Goal: Information Seeking & Learning: Check status

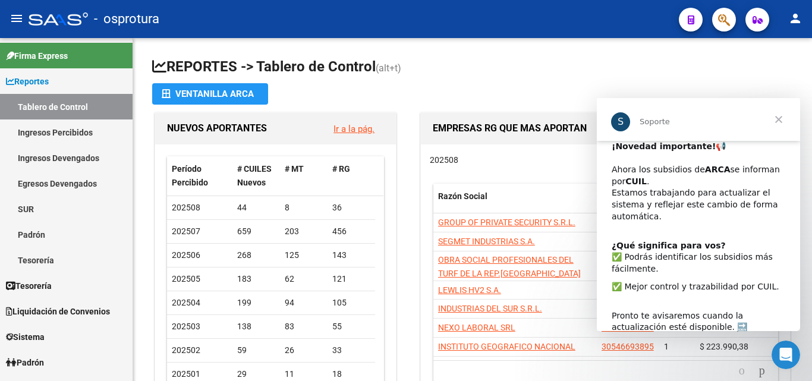
scroll to position [6, 0]
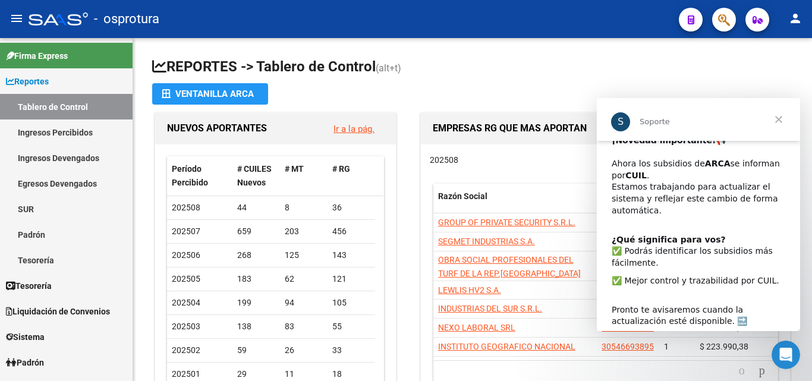
click at [779, 122] on span "Cerrar" at bounding box center [778, 119] width 43 height 43
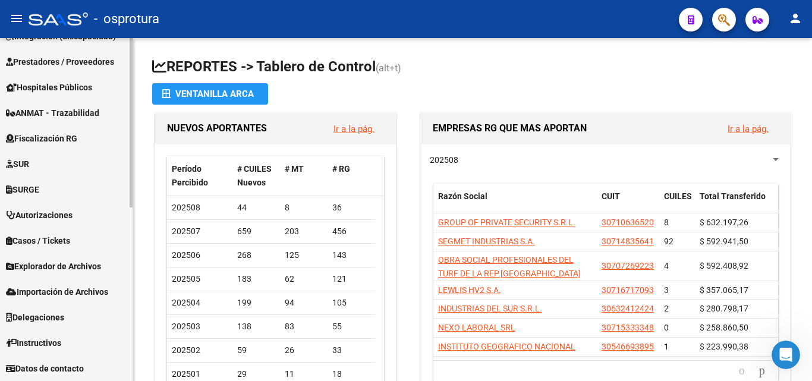
scroll to position [292, 0]
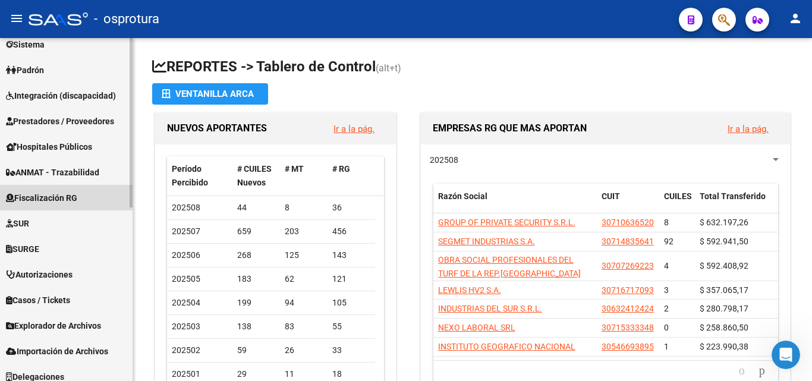
click at [69, 200] on span "Fiscalización RG" at bounding box center [41, 197] width 71 height 13
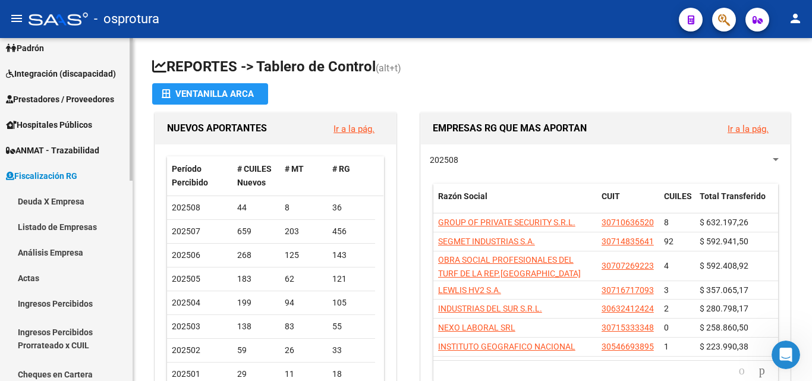
scroll to position [114, 0]
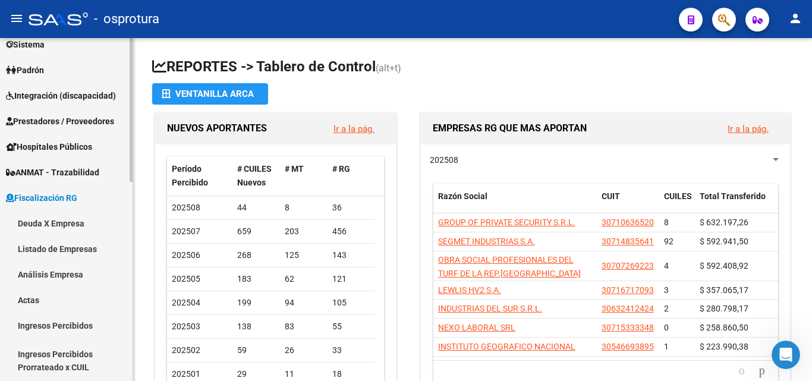
click at [70, 224] on link "Deuda X Empresa" at bounding box center [66, 223] width 133 height 26
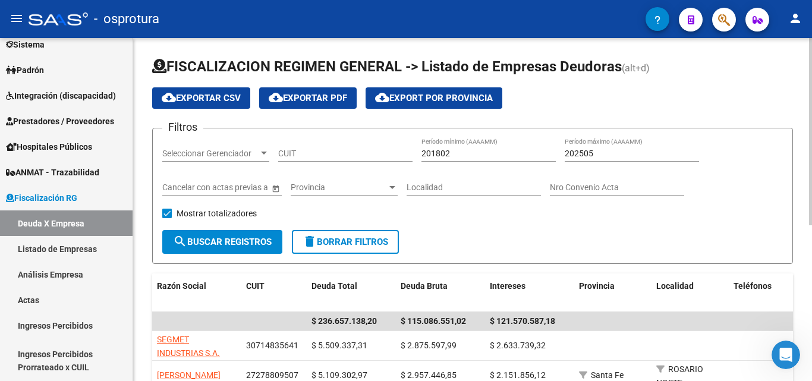
click at [604, 152] on input "202505" at bounding box center [632, 154] width 134 height 10
type input "202506"
click at [221, 235] on button "search Buscar Registros" at bounding box center [222, 242] width 120 height 24
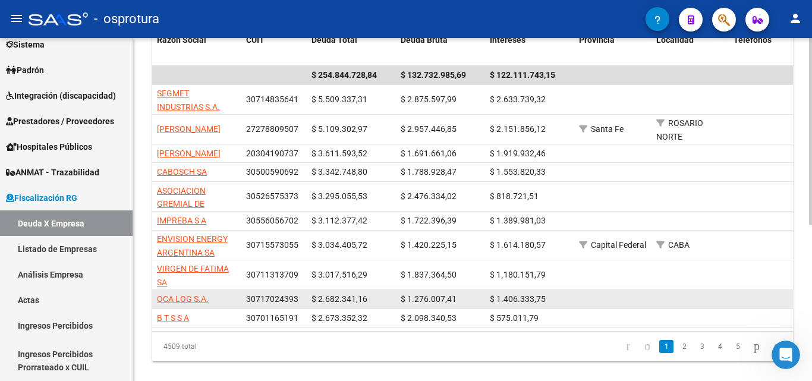
scroll to position [166, 0]
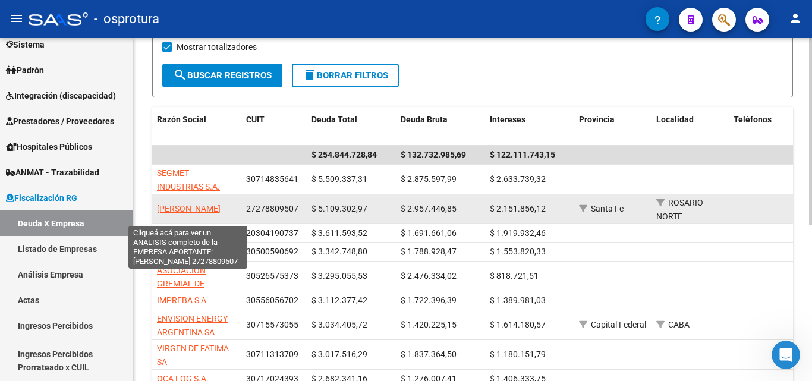
click at [204, 213] on span "[PERSON_NAME]" at bounding box center [189, 209] width 64 height 10
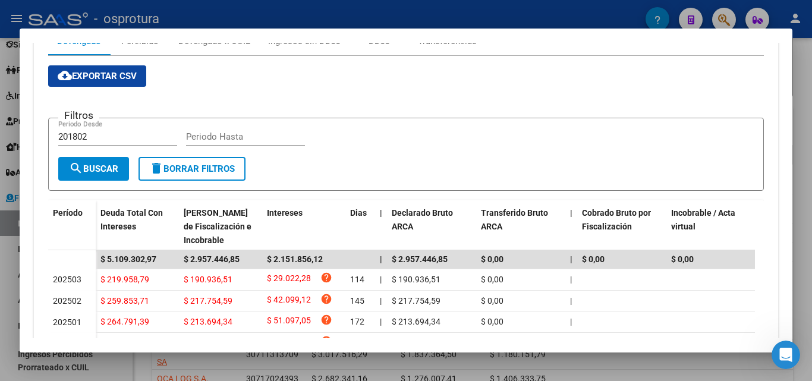
scroll to position [197, 0]
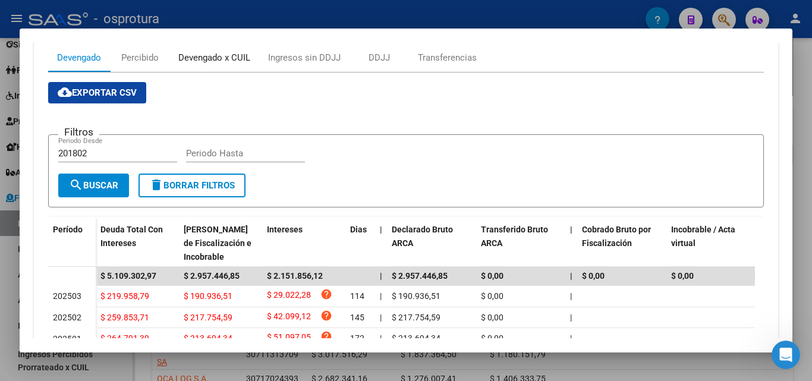
click at [228, 61] on div "Devengado x CUIL" at bounding box center [214, 57] width 72 height 13
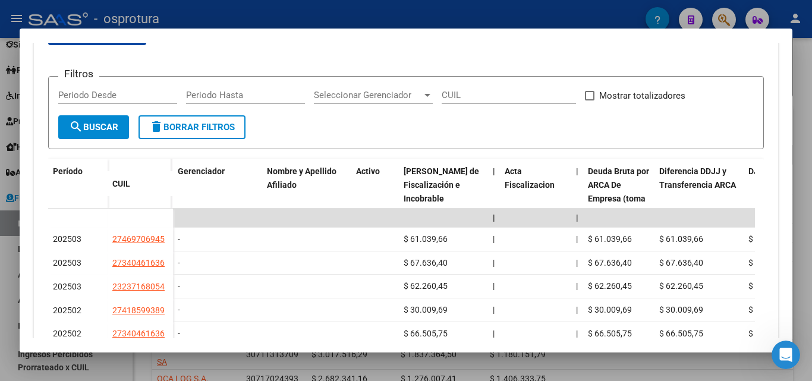
scroll to position [178, 0]
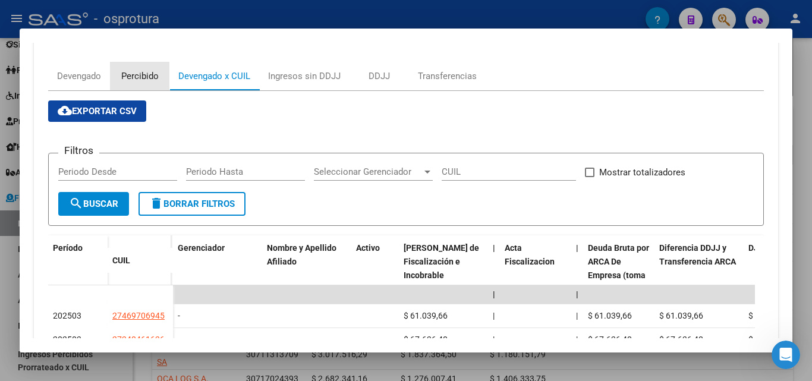
click at [147, 77] on div "Percibido" at bounding box center [139, 76] width 37 height 13
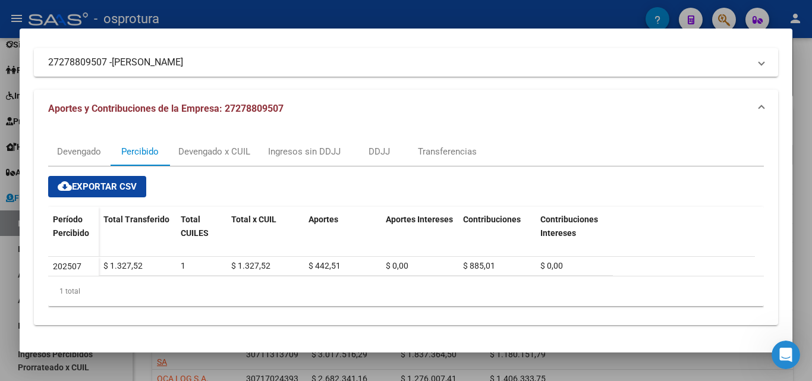
scroll to position [0, 0]
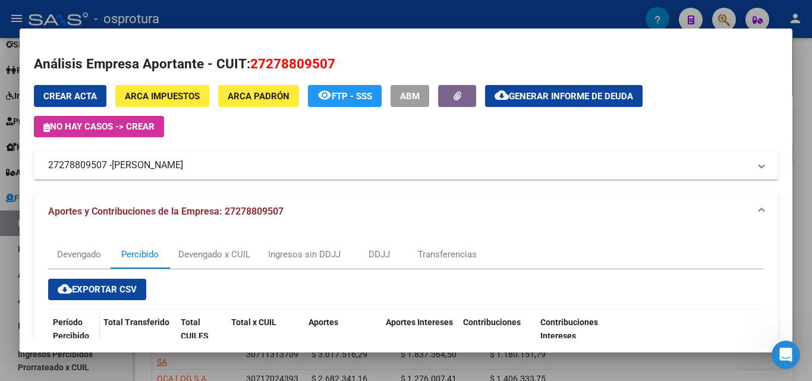
click at [459, 169] on mat-panel-title "27278809507 - [PERSON_NAME]" at bounding box center [398, 165] width 701 height 14
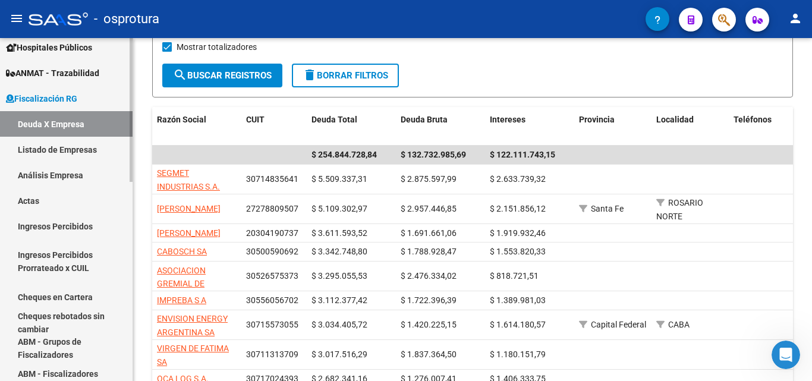
scroll to position [232, 0]
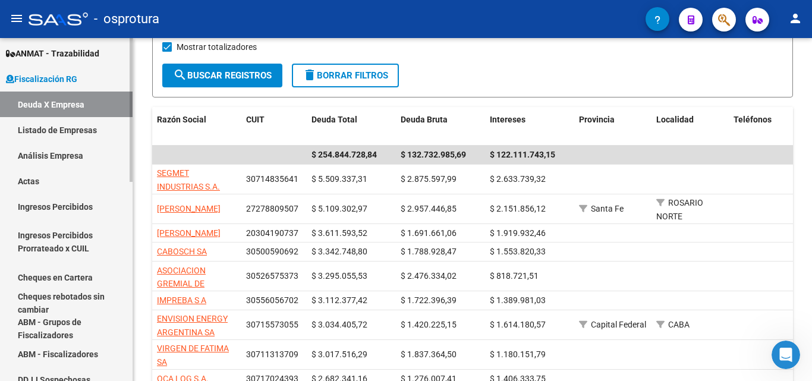
click at [106, 206] on link "Ingresos Percibidos" at bounding box center [66, 207] width 133 height 26
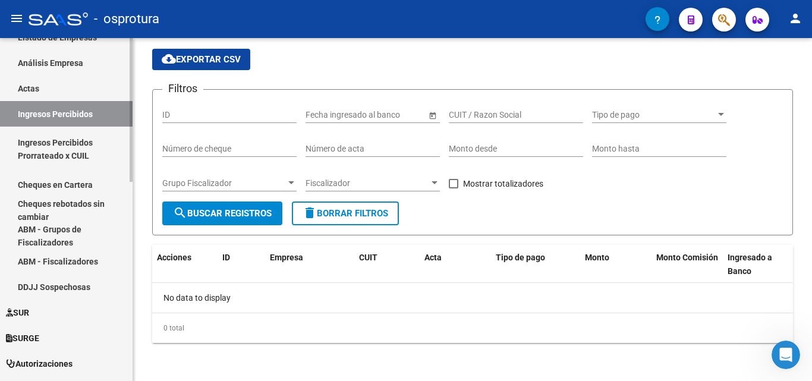
scroll to position [351, 0]
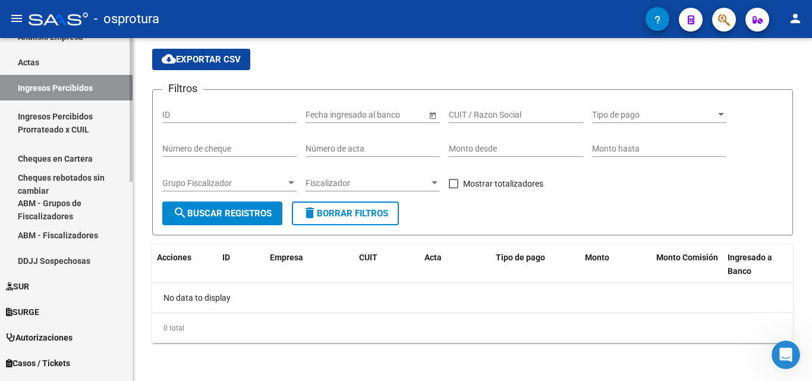
click at [102, 210] on link "ABM - Grupos de Fiscalizadores" at bounding box center [66, 210] width 133 height 26
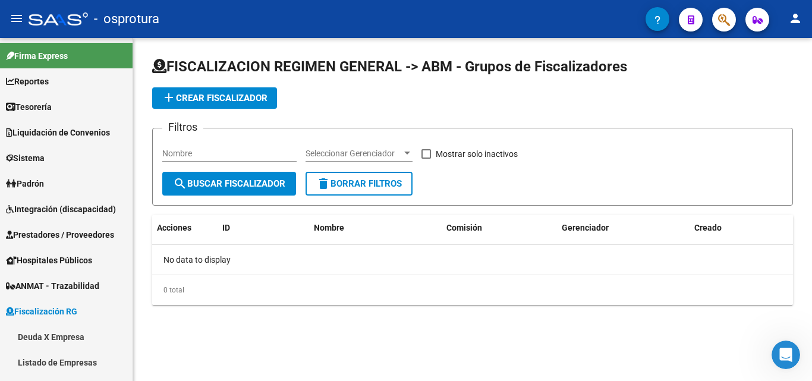
click at [15, 20] on mat-icon "menu" at bounding box center [17, 18] width 14 height 14
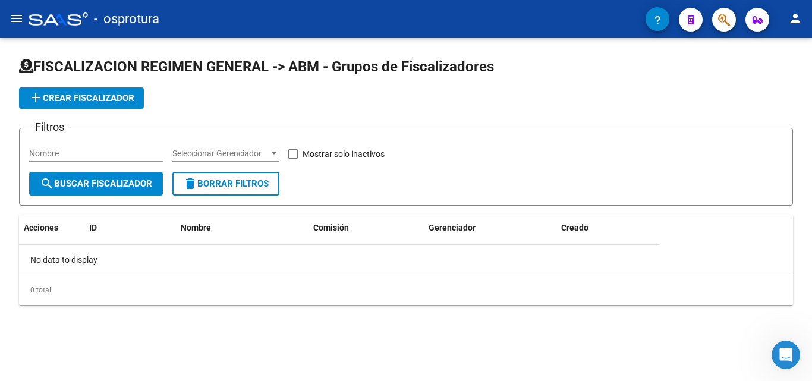
click at [15, 20] on mat-icon "menu" at bounding box center [17, 18] width 14 height 14
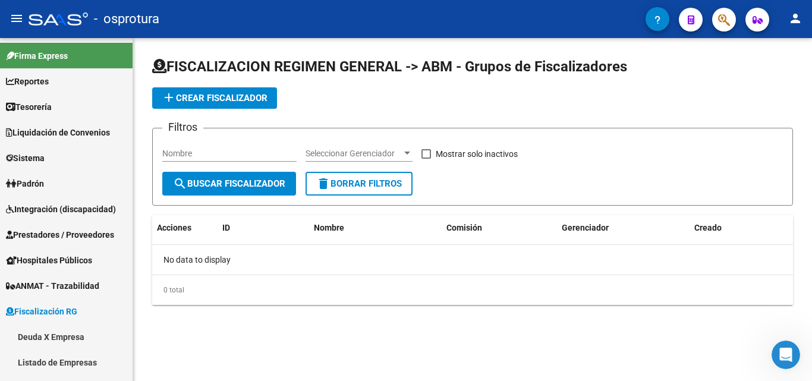
click at [795, 18] on mat-icon "person" at bounding box center [795, 18] width 14 height 14
click at [16, 182] on div at bounding box center [406, 190] width 812 height 381
click at [42, 185] on span "Padrón" at bounding box center [25, 183] width 38 height 13
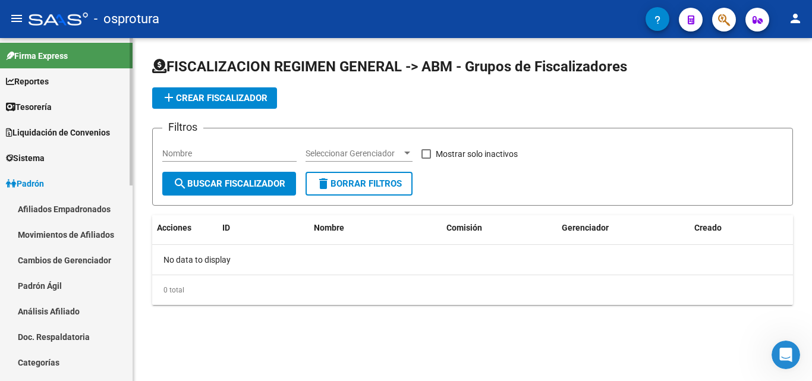
click at [66, 212] on link "Afiliados Empadronados" at bounding box center [66, 209] width 133 height 26
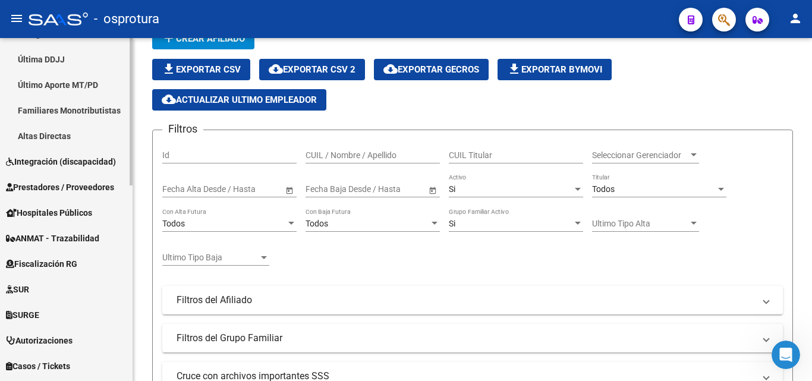
scroll to position [416, 0]
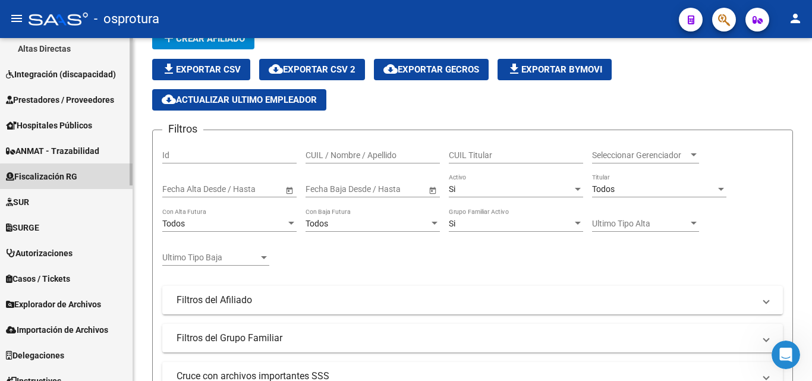
click at [74, 180] on span "Fiscalización RG" at bounding box center [41, 176] width 71 height 13
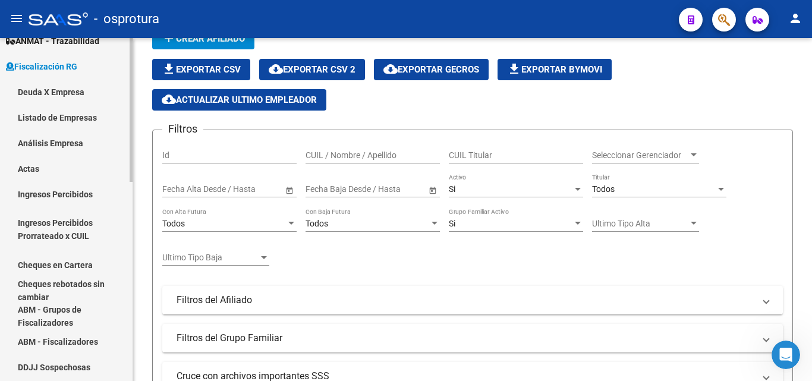
scroll to position [238, 0]
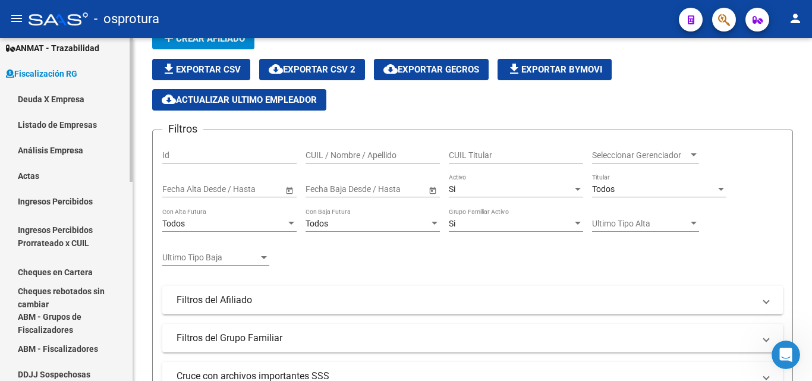
click at [70, 103] on link "Deuda X Empresa" at bounding box center [66, 99] width 133 height 26
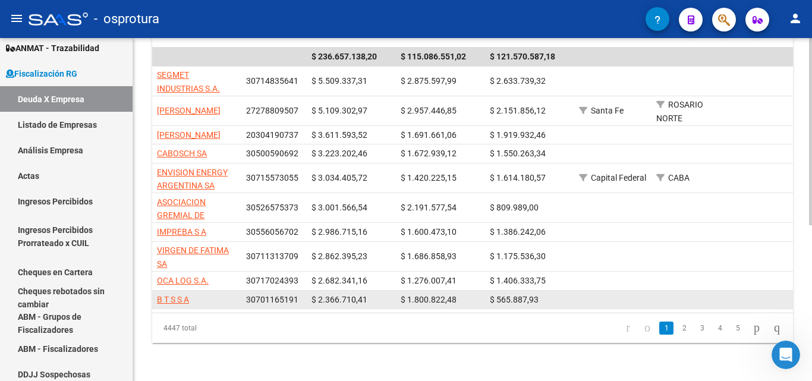
scroll to position [226, 0]
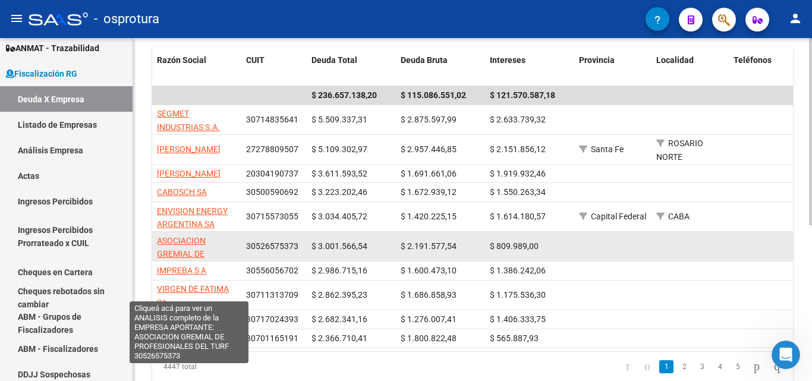
click at [195, 260] on span "ASOCIACION GREMIAL DE PROFESIONALES DEL TURF" at bounding box center [189, 261] width 65 height 50
type textarea "30526575373"
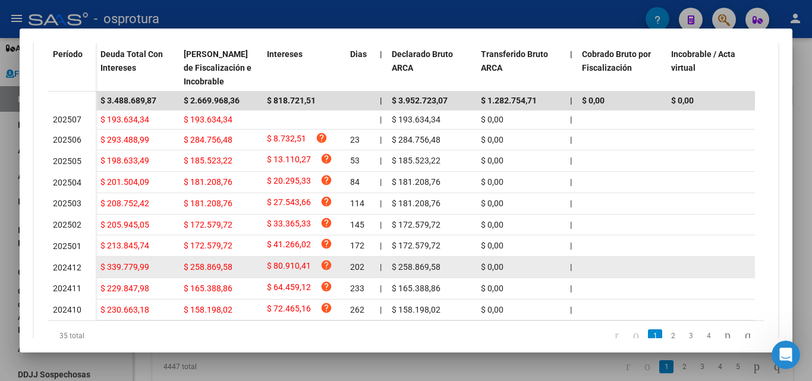
scroll to position [194, 0]
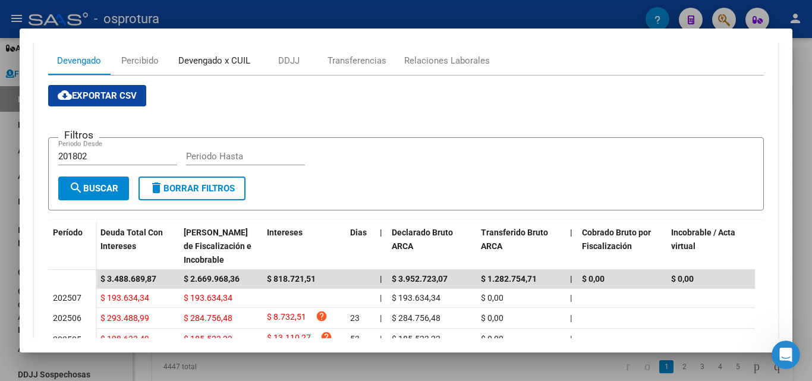
click at [224, 61] on div "Devengado x CUIL" at bounding box center [214, 60] width 72 height 13
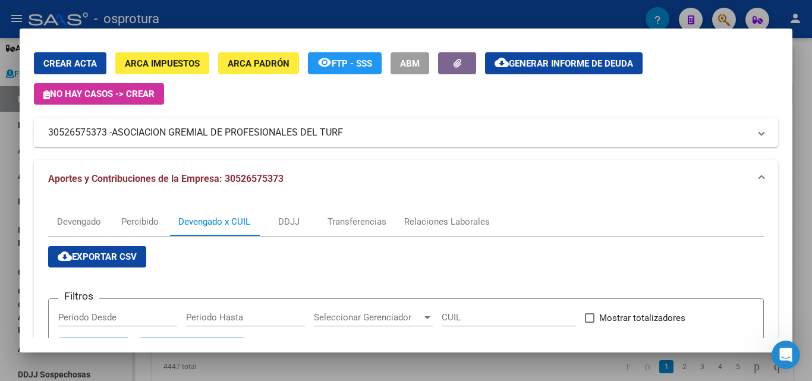
scroll to position [0, 0]
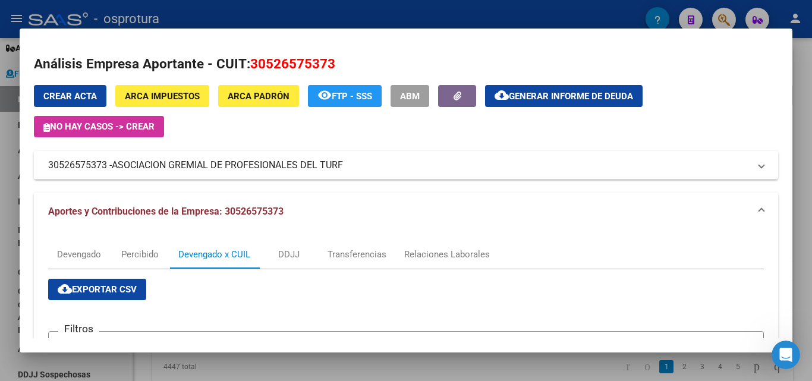
click at [702, 160] on mat-panel-title "30526575373 - ASOCIACION GREMIAL DE PROFESIONALES DEL TURF" at bounding box center [398, 165] width 701 height 14
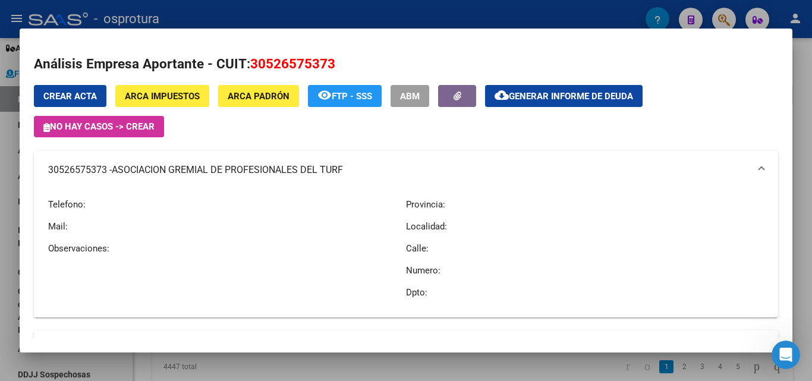
click at [804, 85] on div at bounding box center [406, 190] width 812 height 381
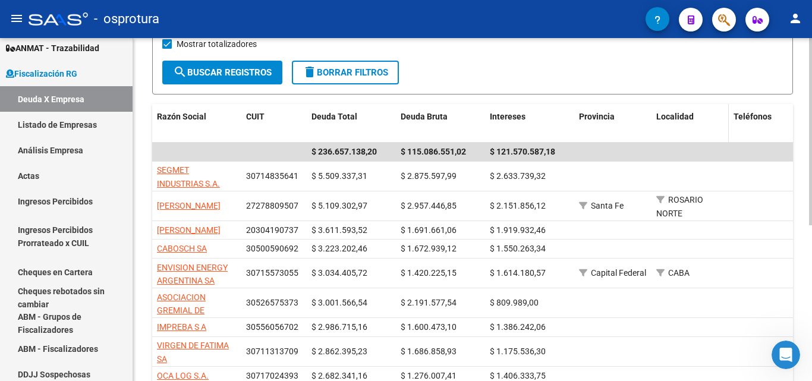
scroll to position [285, 0]
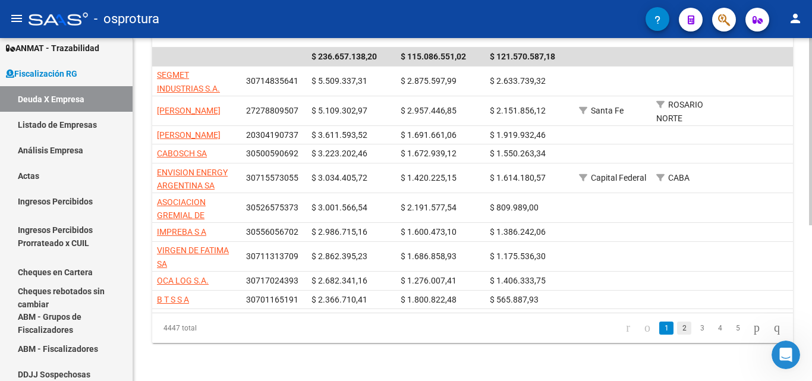
click at [677, 330] on link "2" at bounding box center [684, 328] width 14 height 13
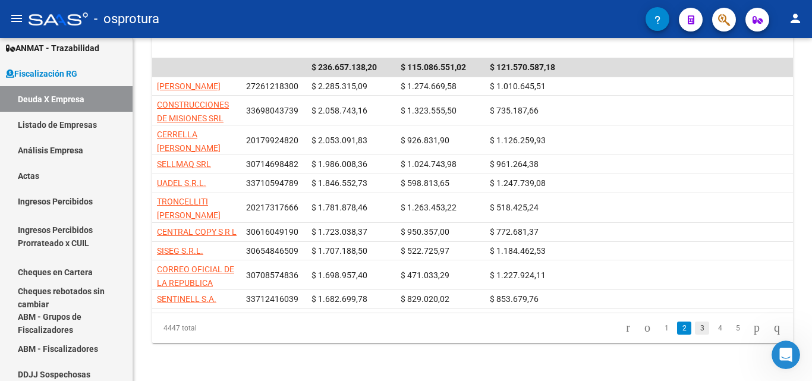
click at [695, 327] on link "3" at bounding box center [702, 328] width 14 height 13
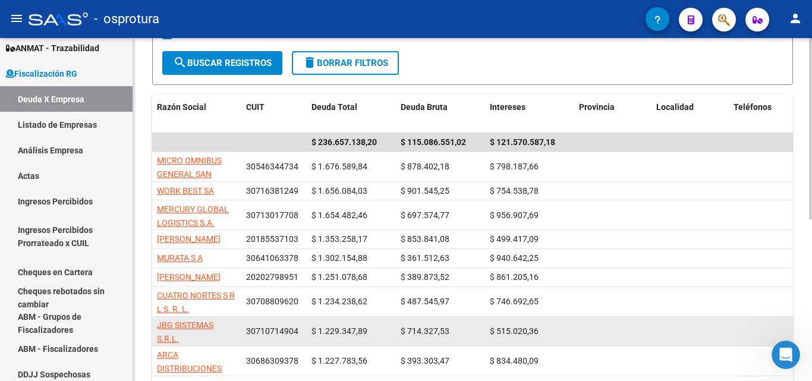
scroll to position [178, 0]
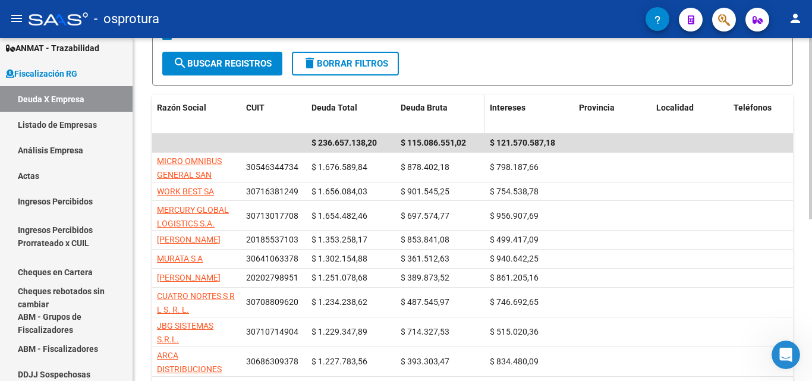
click at [444, 107] on span "Deuda Bruta" at bounding box center [424, 108] width 47 height 10
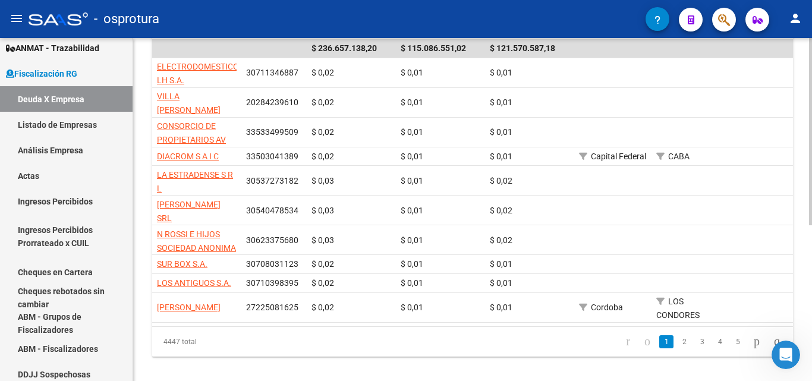
scroll to position [285, 0]
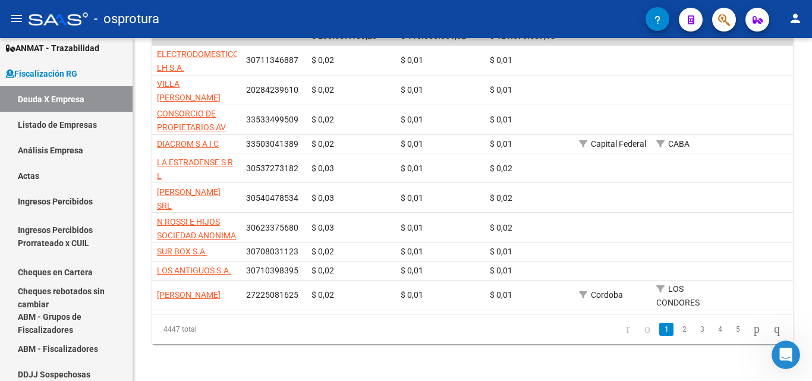
click at [659, 330] on link "1" at bounding box center [666, 329] width 14 height 13
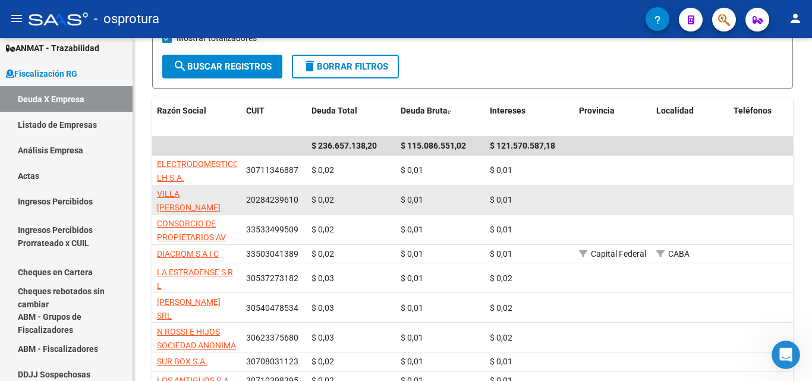
scroll to position [166, 0]
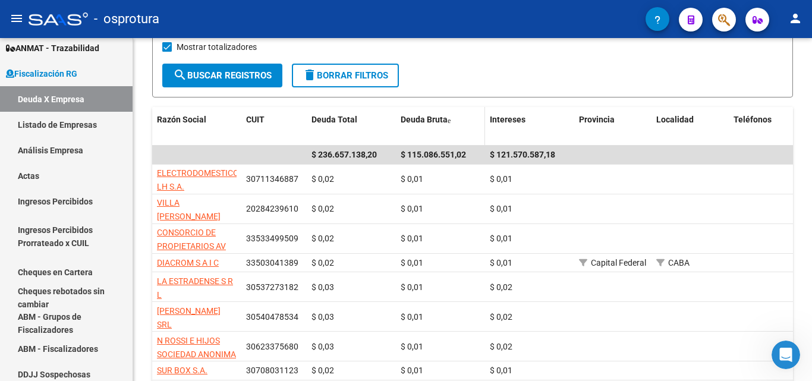
click at [450, 121] on span at bounding box center [449, 120] width 3 height 7
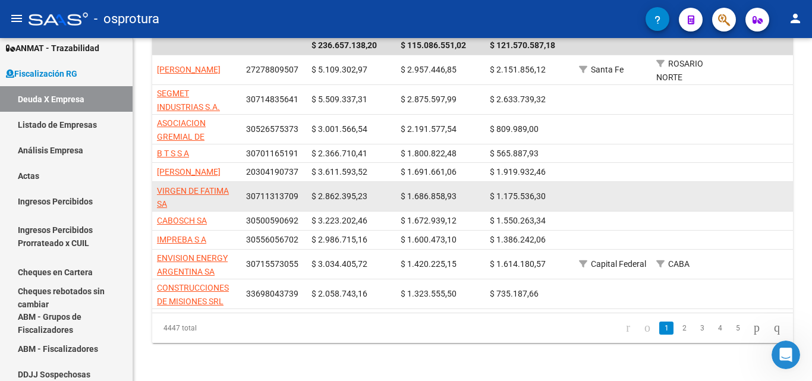
scroll to position [296, 0]
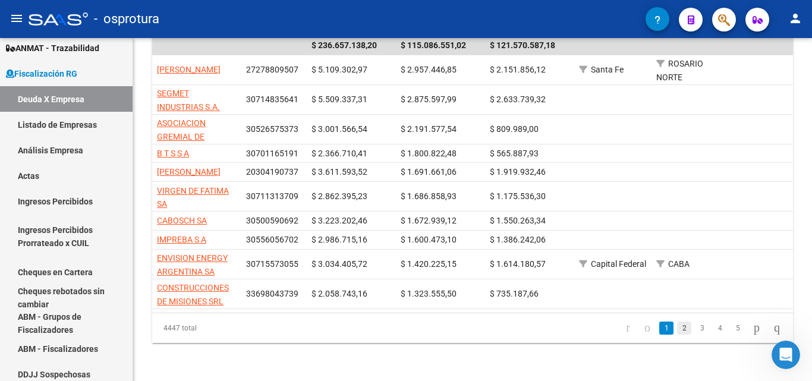
click at [677, 329] on link "2" at bounding box center [684, 328] width 14 height 13
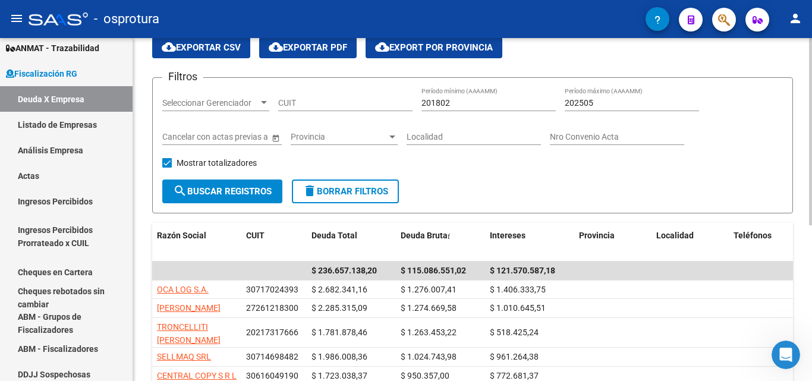
scroll to position [48, 0]
